Goal: Information Seeking & Learning: Learn about a topic

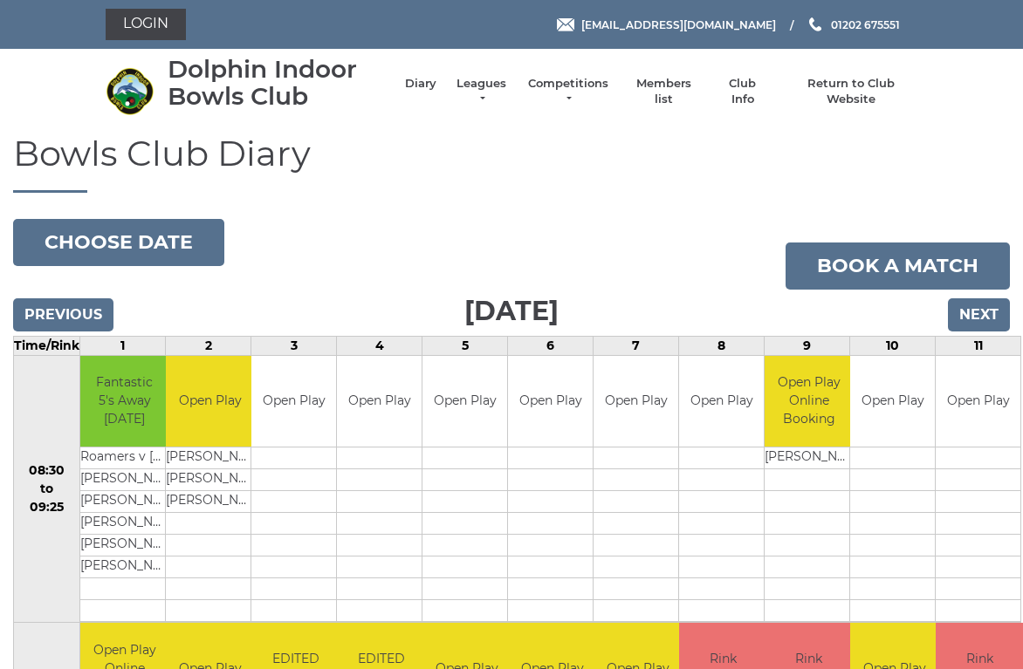
scroll to position [8, 0]
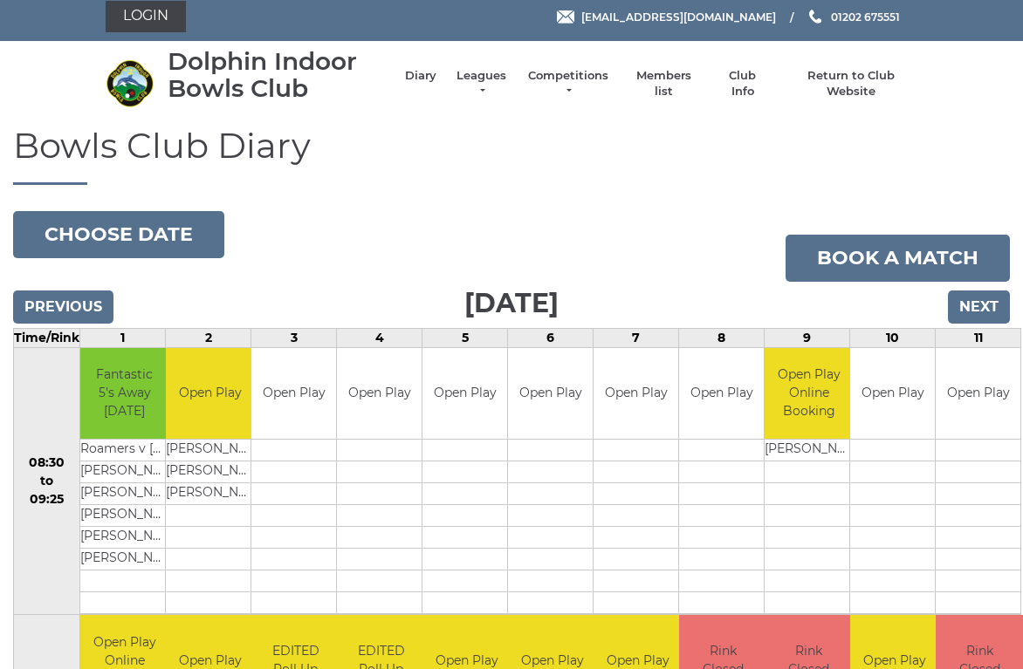
click at [987, 313] on input "Next" at bounding box center [979, 307] width 62 height 33
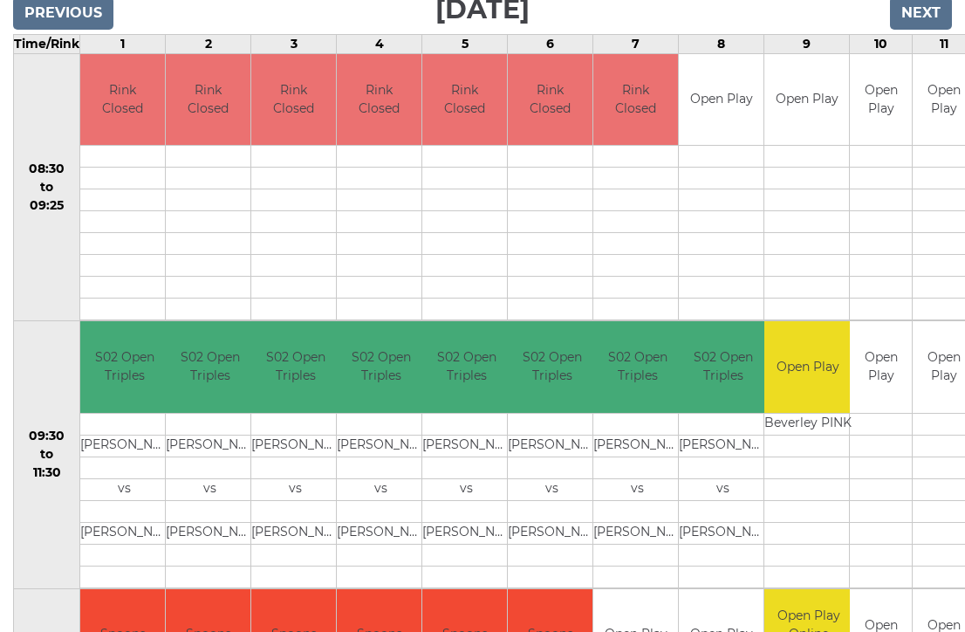
scroll to position [334, 0]
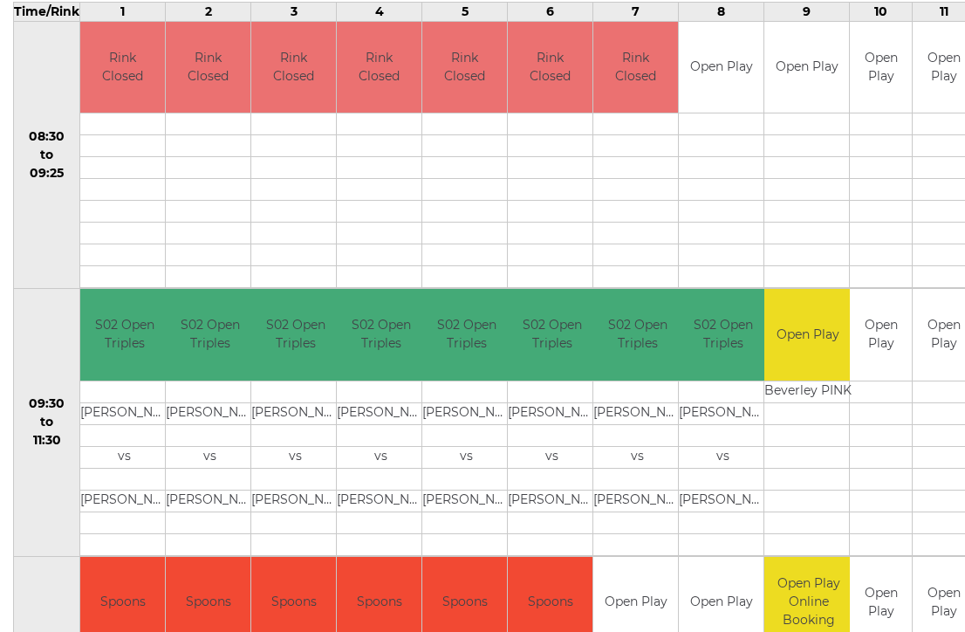
click at [929, 359] on td "Open Play" at bounding box center [944, 335] width 62 height 92
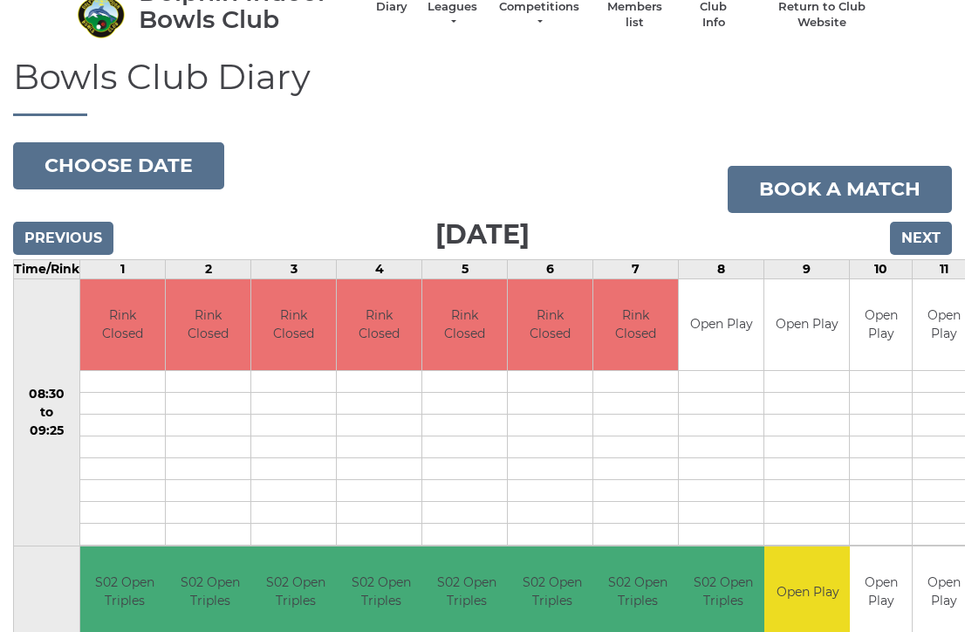
scroll to position [0, 0]
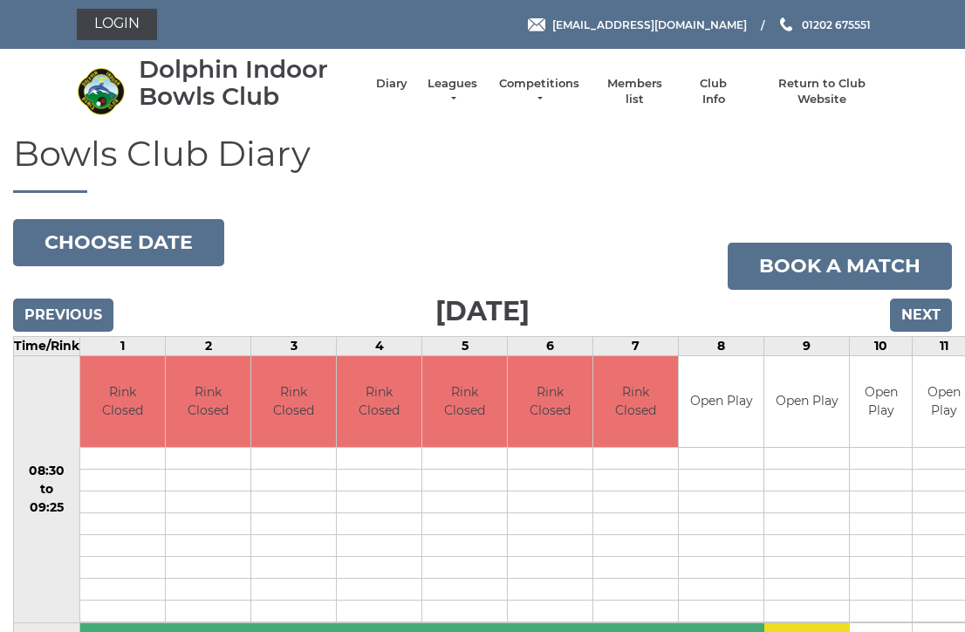
click at [456, 85] on link "Leagues" at bounding box center [452, 91] width 55 height 31
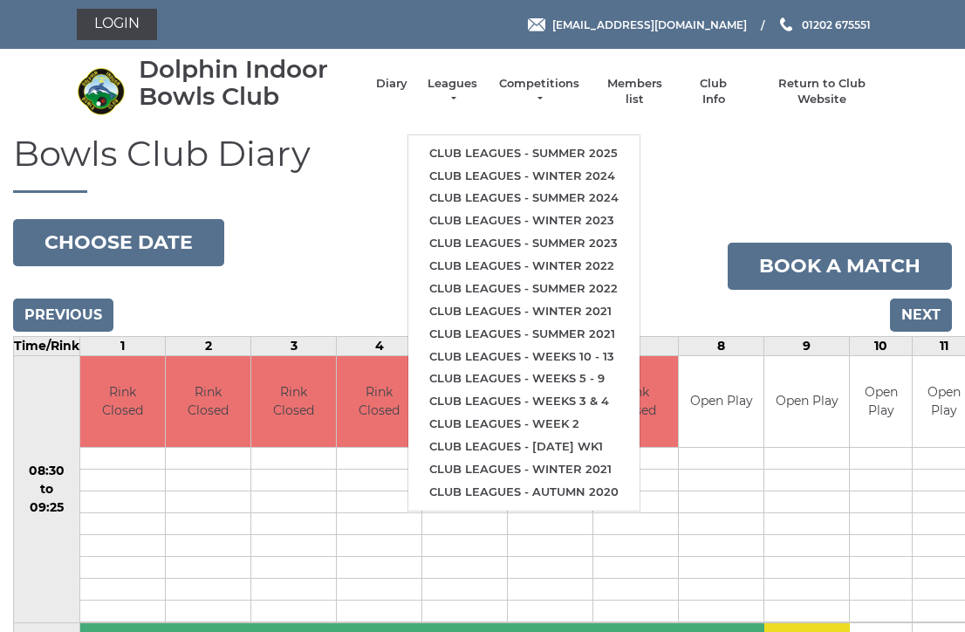
click at [593, 145] on link "Club leagues - Summer 2025" at bounding box center [523, 153] width 231 height 23
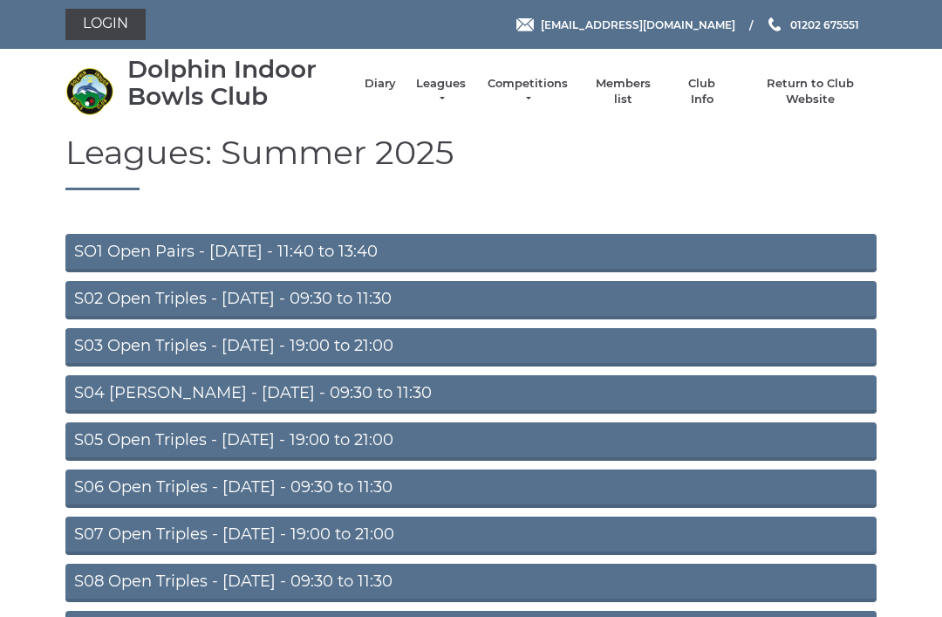
click at [92, 360] on link "S03 Open Triples - Tuesday - 19:00 to 21:00" at bounding box center [470, 347] width 811 height 38
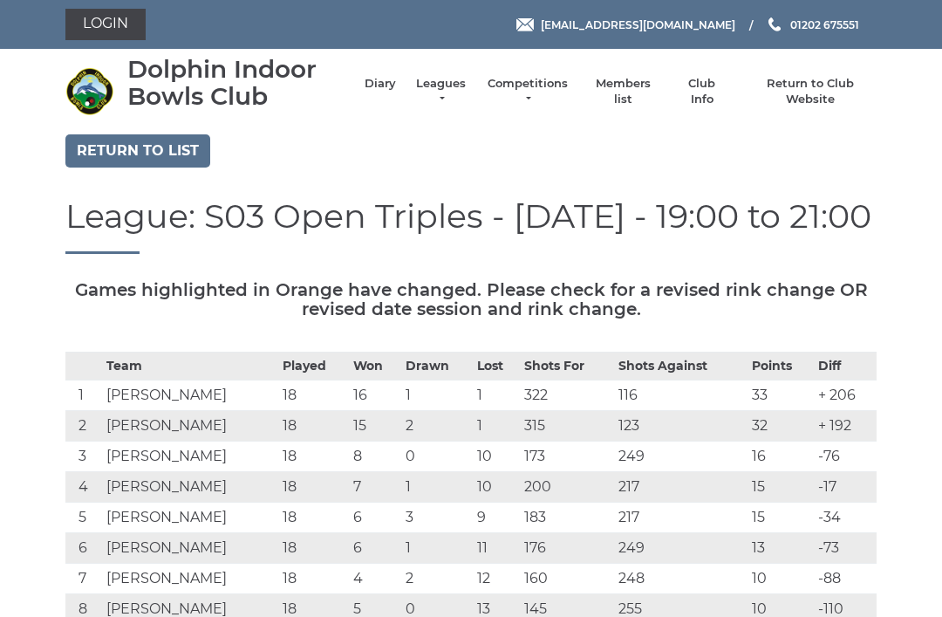
click at [93, 157] on link "Return to list" at bounding box center [137, 150] width 145 height 33
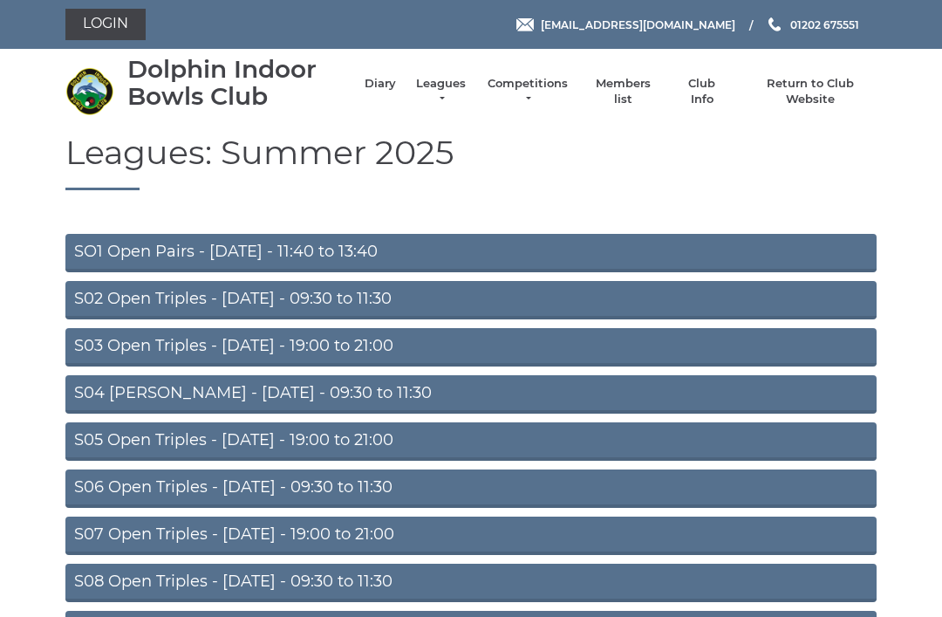
click at [354, 296] on link "S02 Open Triples - [DATE] - 09:30 to 11:30" at bounding box center [470, 300] width 811 height 38
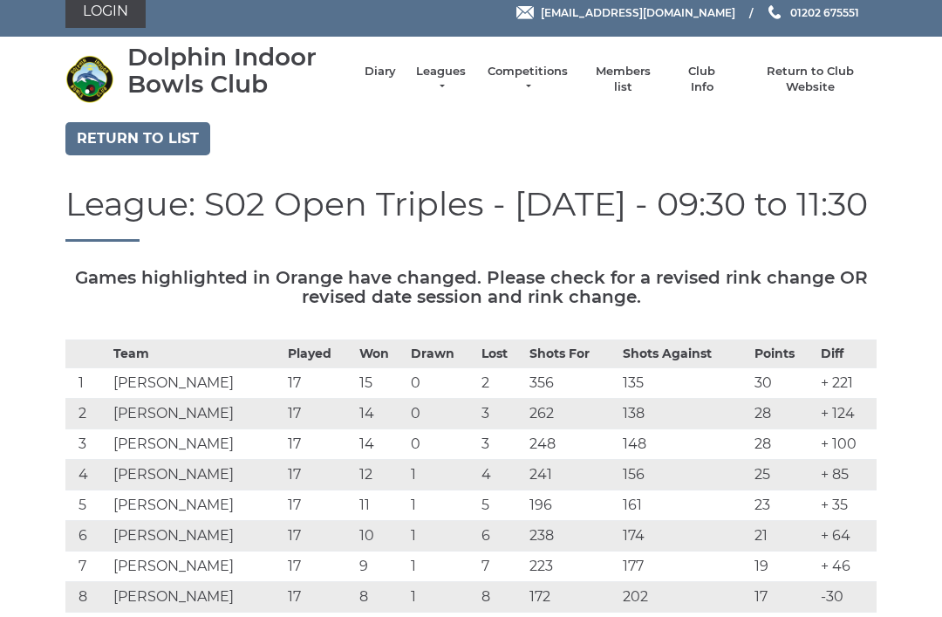
scroll to position [15, 0]
